Goal: Use online tool/utility

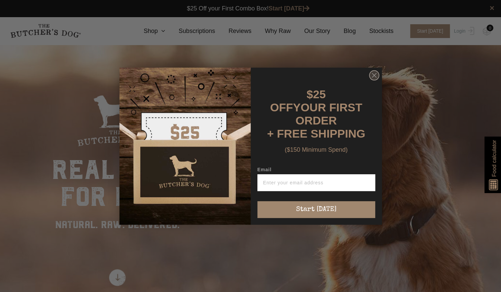
click at [372, 75] on circle "Close dialog" at bounding box center [374, 75] width 10 height 10
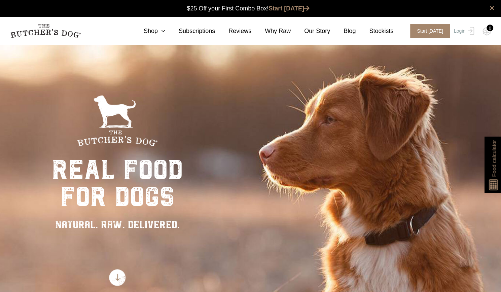
click at [495, 184] on img at bounding box center [494, 183] width 13 height 14
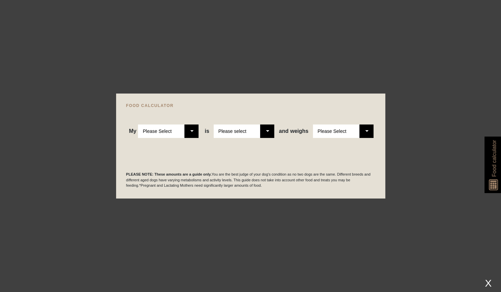
click at [192, 132] on select "Please Select Adult Dog Puppy" at bounding box center [168, 131] width 61 height 13
select select "adult"
click at [138, 125] on select "Please Select Adult Dog Puppy" at bounding box center [168, 131] width 61 height 13
click at [267, 129] on select "Please select a healthy weight overweight" at bounding box center [244, 131] width 61 height 13
select select "0"
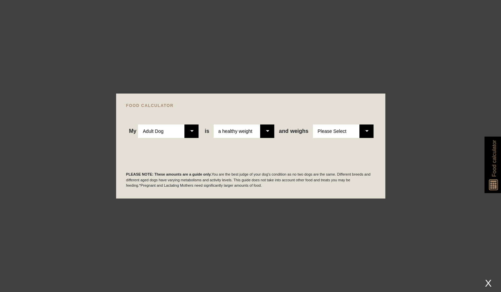
click at [214, 125] on select "Please select a healthy weight overweight" at bounding box center [244, 131] width 61 height 13
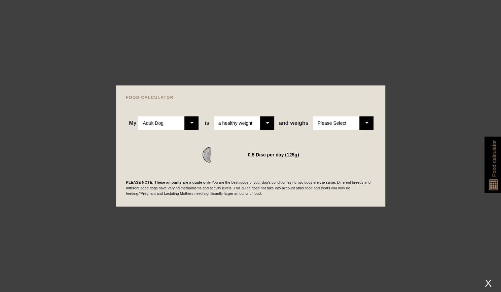
click at [367, 121] on select "Please Select 1kg 2kg 3kg 4kg 5kg 6kg 7kg 8kg 9kg 10kg 11kg 12kg 13kg 14kg 15kg…" at bounding box center [343, 123] width 61 height 13
select select "11"
click at [313, 117] on select "Please Select 1kg 2kg 3kg 4kg 5kg 6kg 7kg 8kg 9kg 10kg 11kg 12kg 13kg 14kg 15kg…" at bounding box center [343, 123] width 61 height 13
